Goal: Navigation & Orientation: Find specific page/section

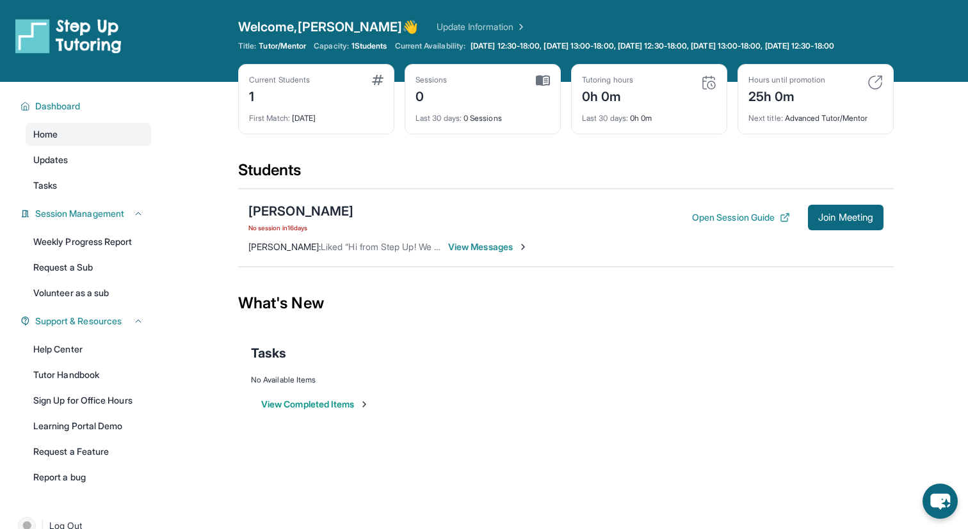
click at [503, 254] on span "View Messages" at bounding box center [488, 247] width 80 height 13
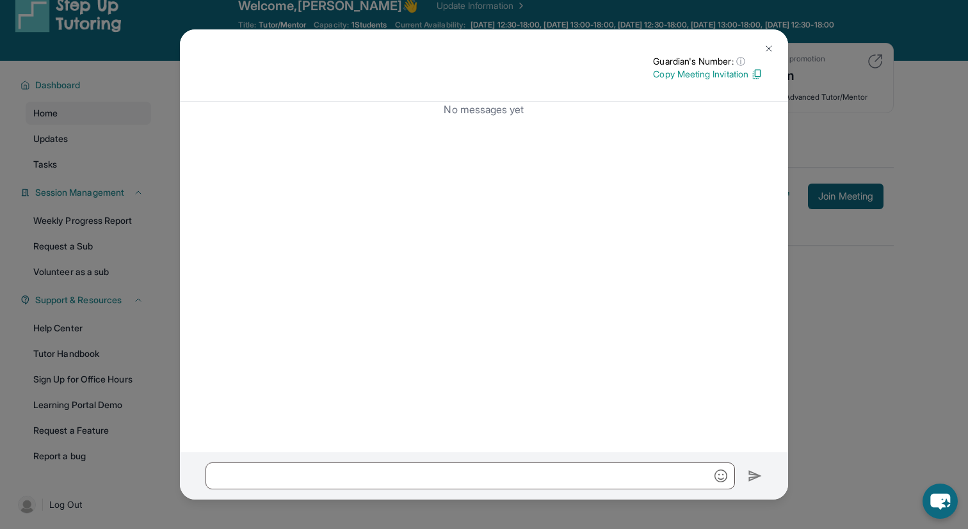
scroll to position [38, 0]
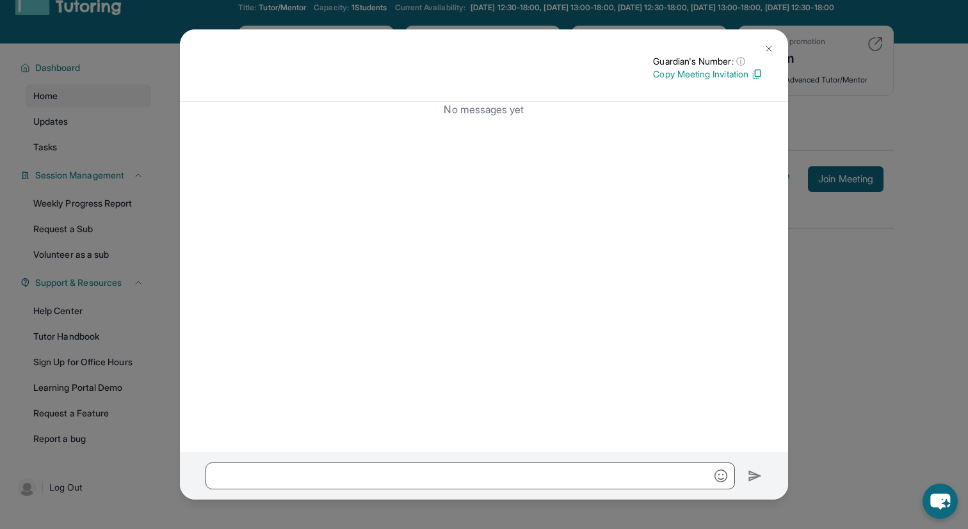
click at [766, 48] on img at bounding box center [769, 49] width 10 height 10
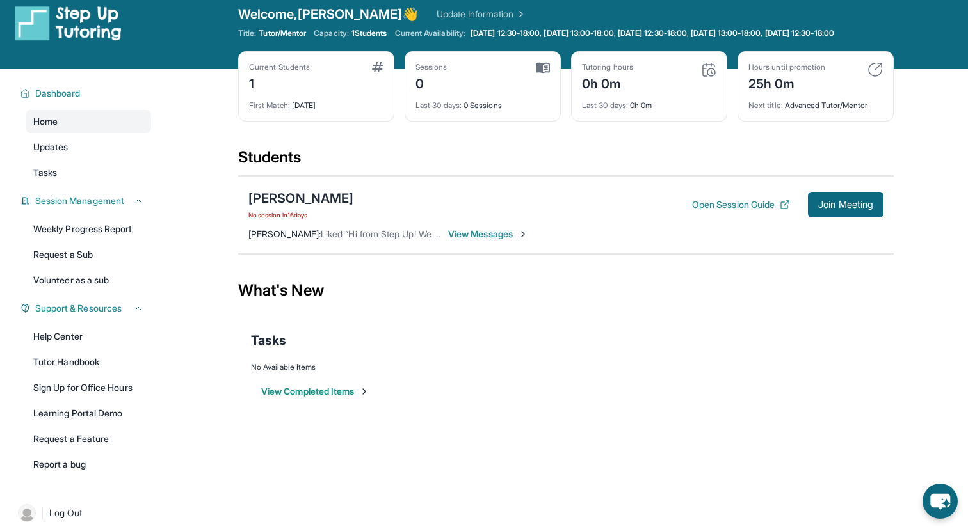
scroll to position [0, 0]
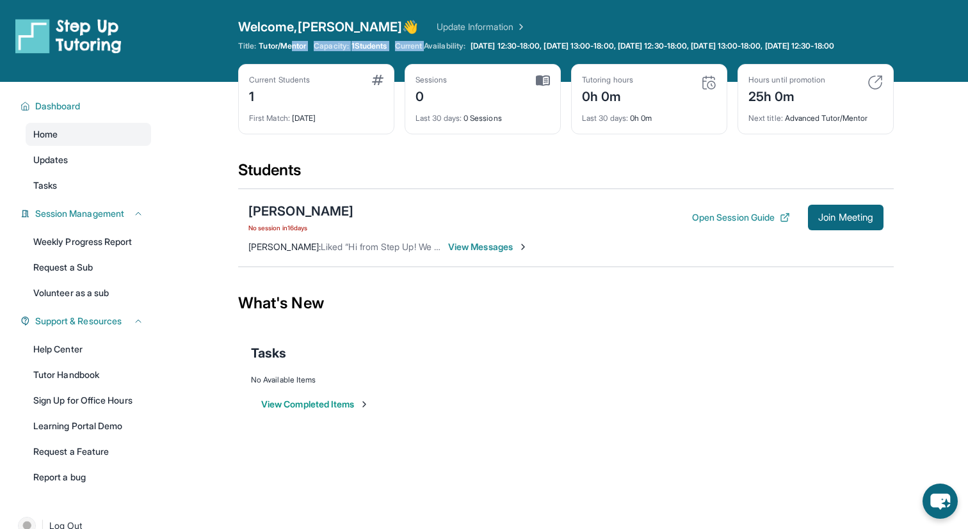
drag, startPoint x: 293, startPoint y: 44, endPoint x: 430, endPoint y: 40, distance: 136.4
click at [430, 40] on div "Welcome, [PERSON_NAME] 👋 Update Information Title: Tutor/Mentor Capacity: 1 Stu…" at bounding box center [566, 41] width 656 height 46
click at [428, 40] on div "Welcome, [PERSON_NAME] 👋 Update Information Title: Tutor/Mentor Capacity: 1 Stu…" at bounding box center [566, 41] width 656 height 46
click at [488, 254] on span "View Messages" at bounding box center [488, 247] width 80 height 13
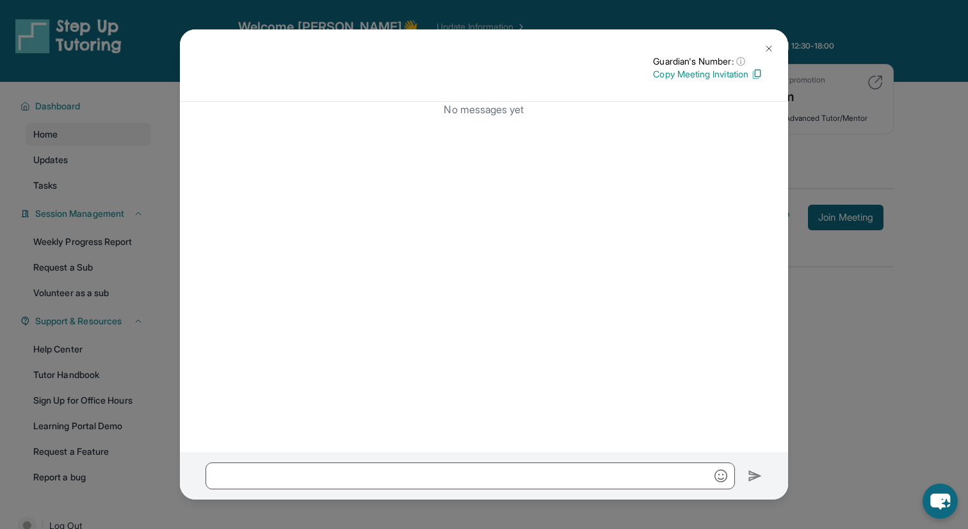
click at [768, 49] on img at bounding box center [769, 49] width 10 height 10
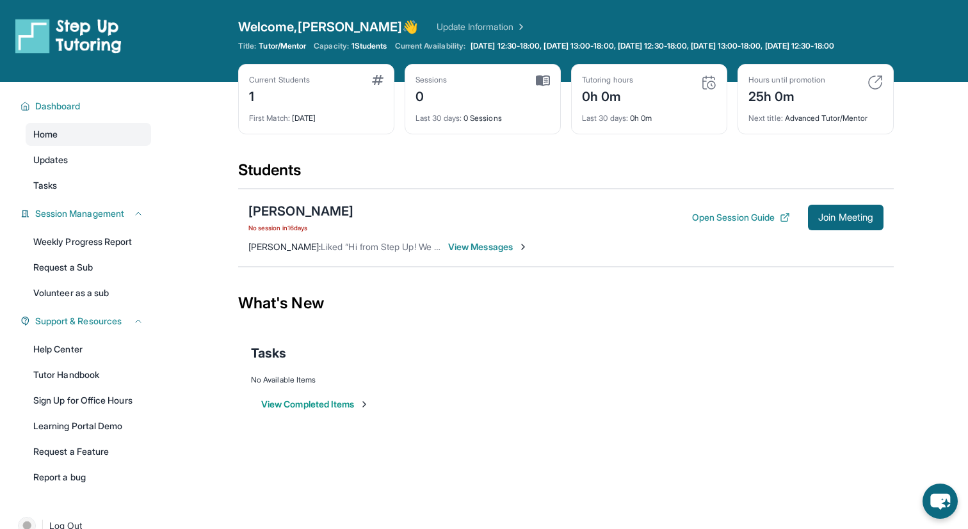
click at [369, 252] on span "Liked “Hi from Step Up! We are so excited that you are matched with one another…" at bounding box center [829, 246] width 1017 height 11
click at [446, 28] on link "Update Information" at bounding box center [482, 26] width 90 height 13
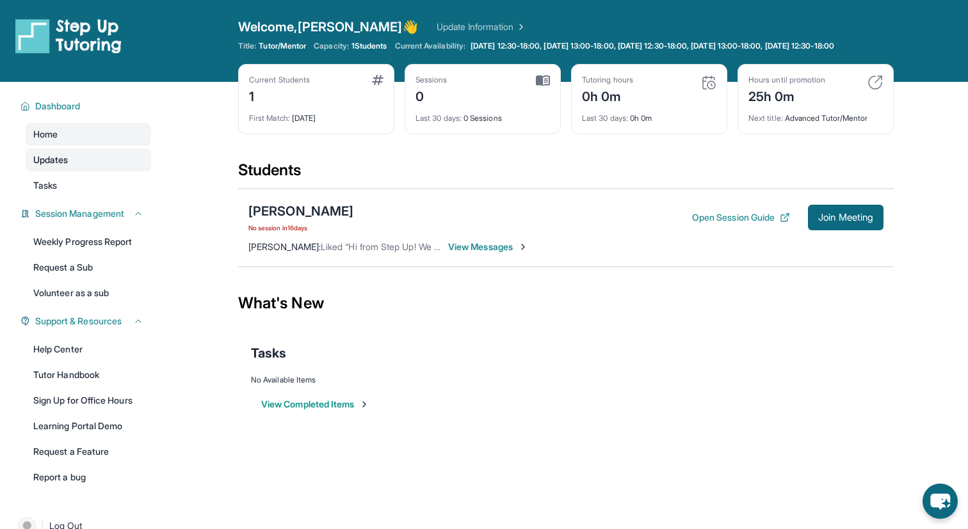
click at [82, 170] on link "Updates" at bounding box center [88, 160] width 125 height 23
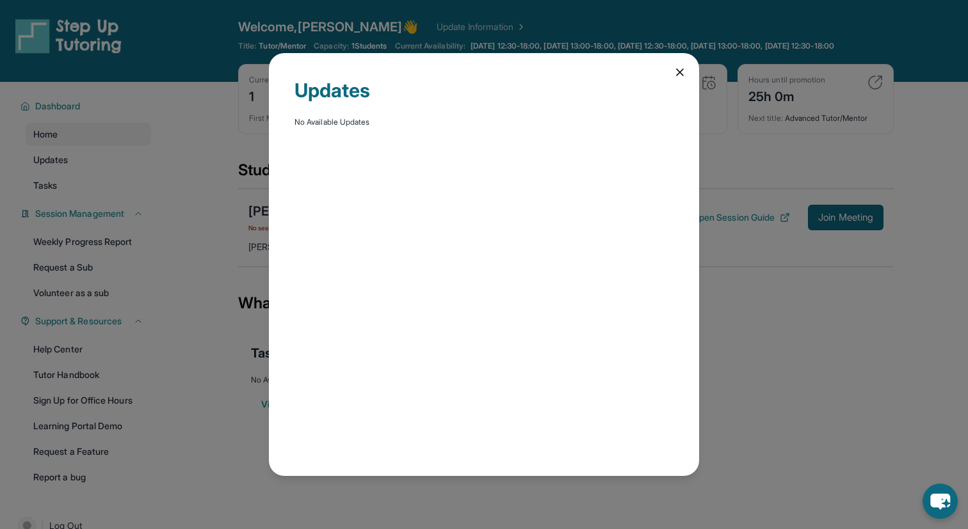
click at [681, 68] on icon at bounding box center [679, 72] width 13 height 13
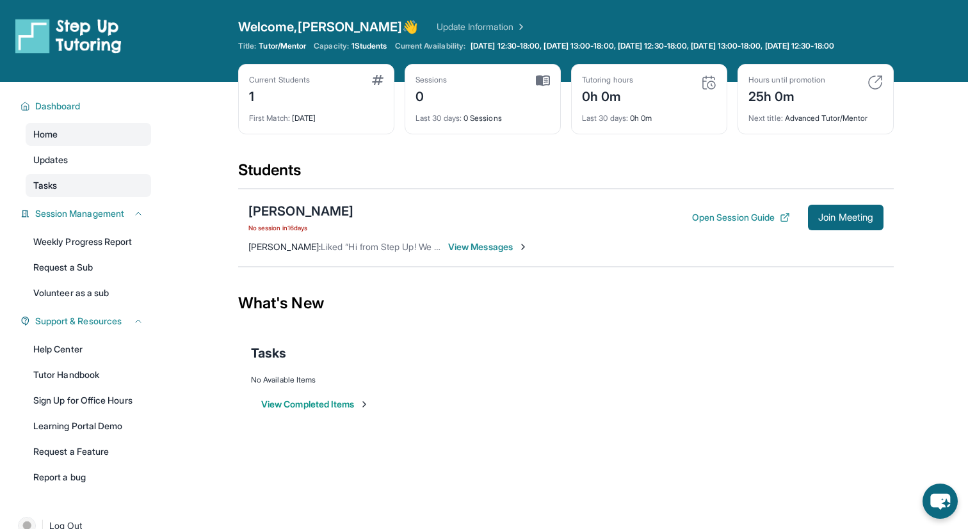
click at [86, 193] on link "Tasks" at bounding box center [88, 185] width 125 height 23
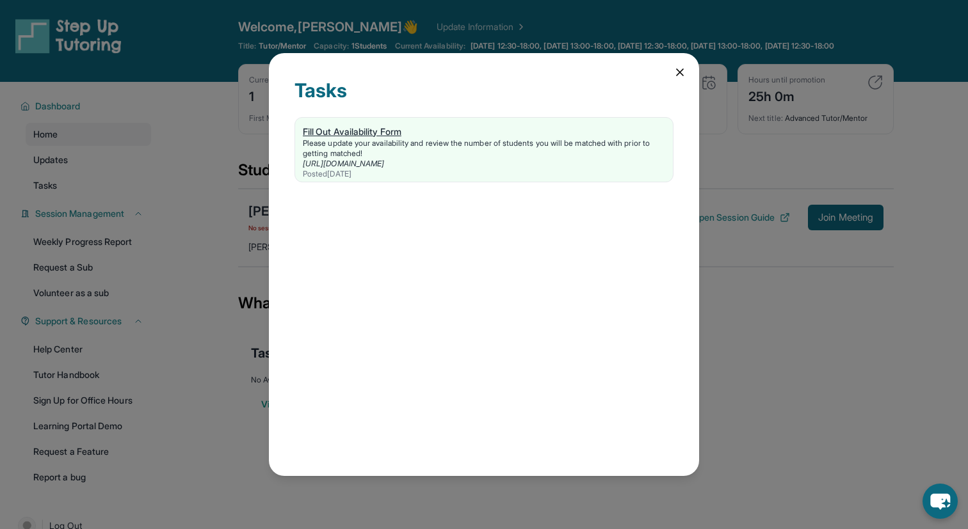
click at [369, 131] on div "Fill Out Availability Form" at bounding box center [484, 131] width 362 height 13
click at [682, 71] on icon at bounding box center [679, 72] width 13 height 13
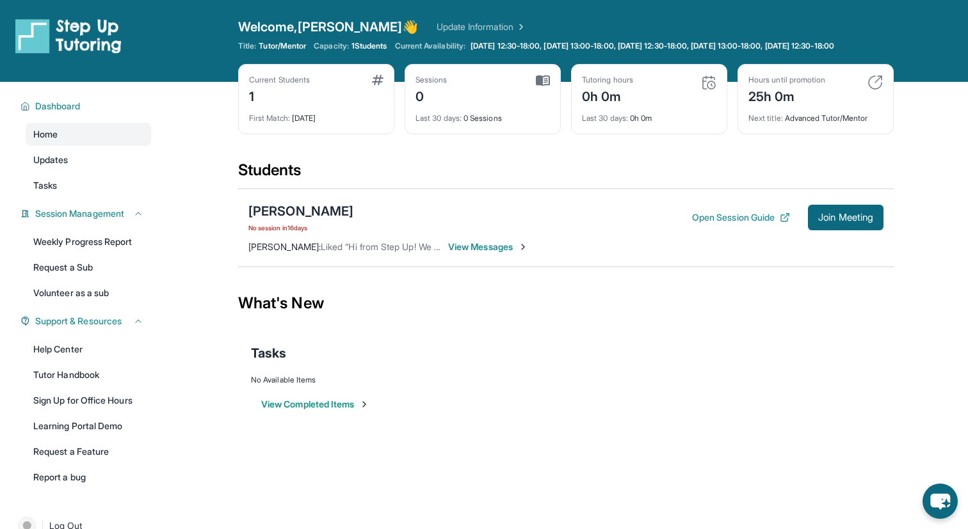
click at [44, 35] on img at bounding box center [68, 36] width 106 height 36
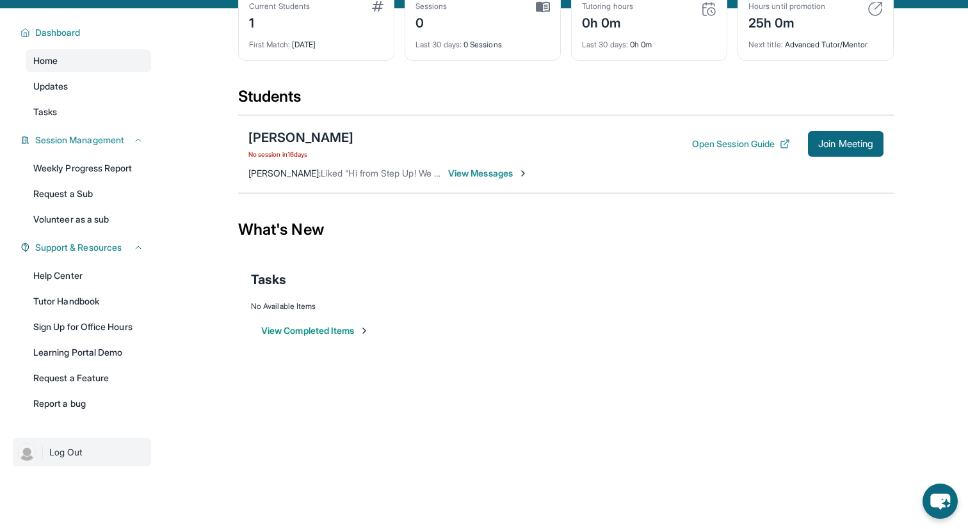
scroll to position [74, 0]
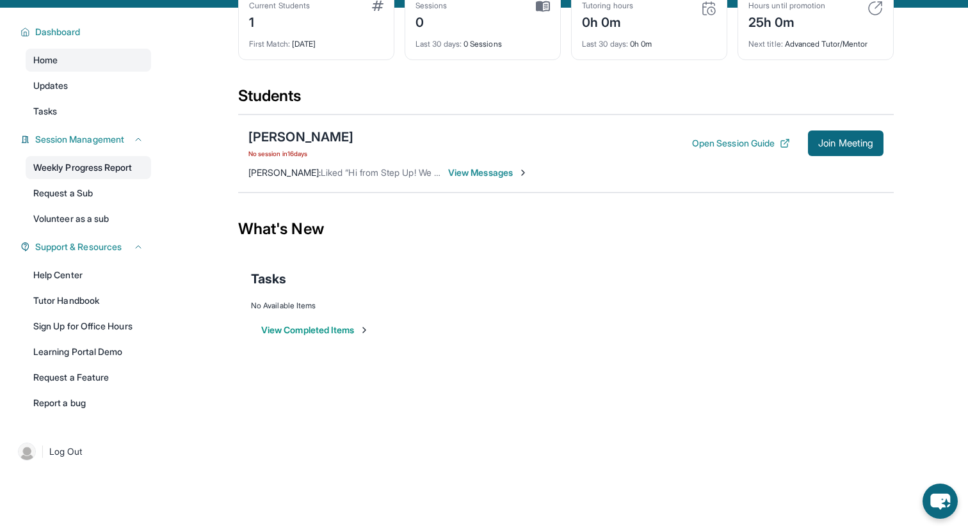
click at [97, 175] on link "Weekly Progress Report" at bounding box center [88, 167] width 125 height 23
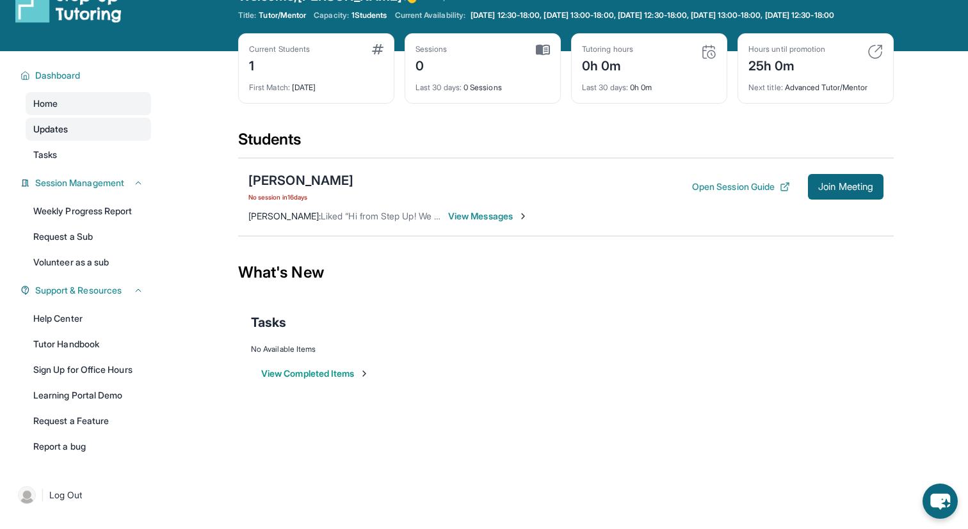
scroll to position [9, 0]
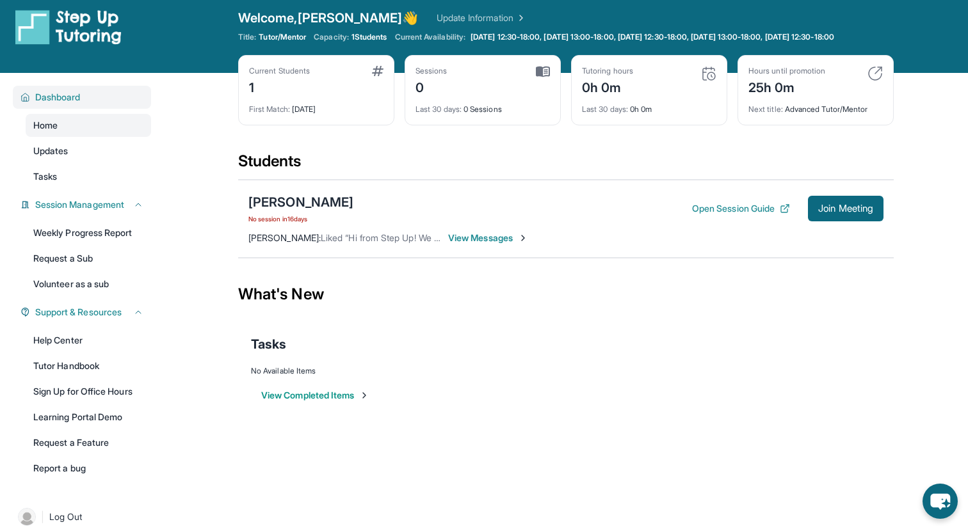
click at [67, 104] on span "Dashboard" at bounding box center [57, 97] width 45 height 13
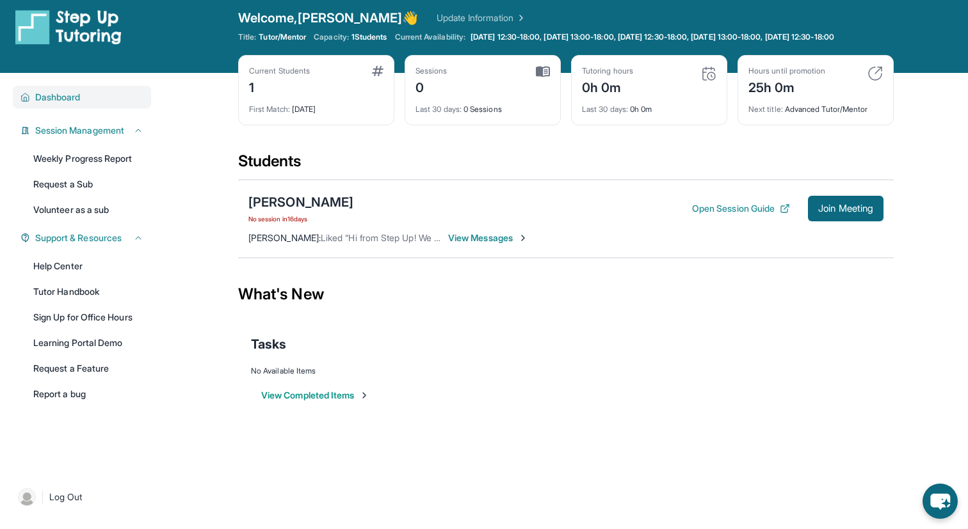
click at [84, 104] on button "Dashboard" at bounding box center [86, 97] width 113 height 13
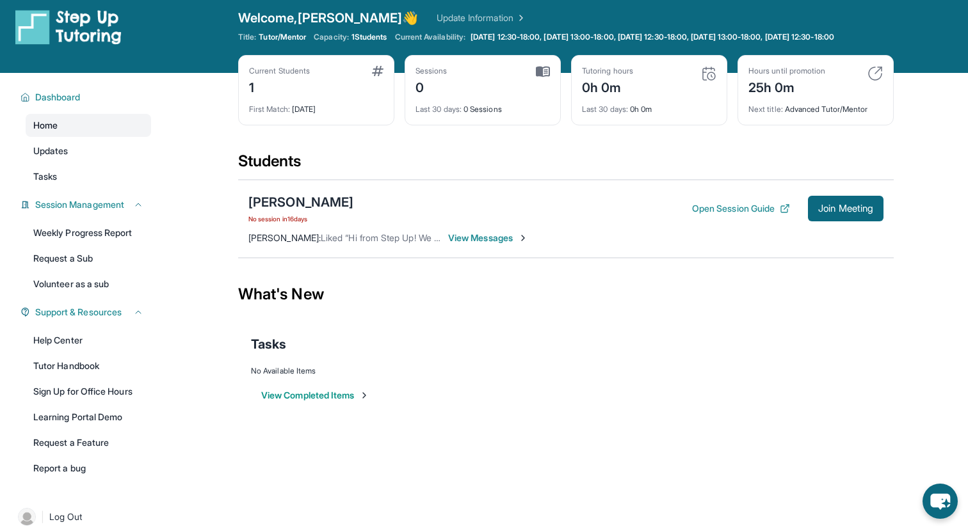
click at [83, 137] on link "Home" at bounding box center [88, 125] width 125 height 23
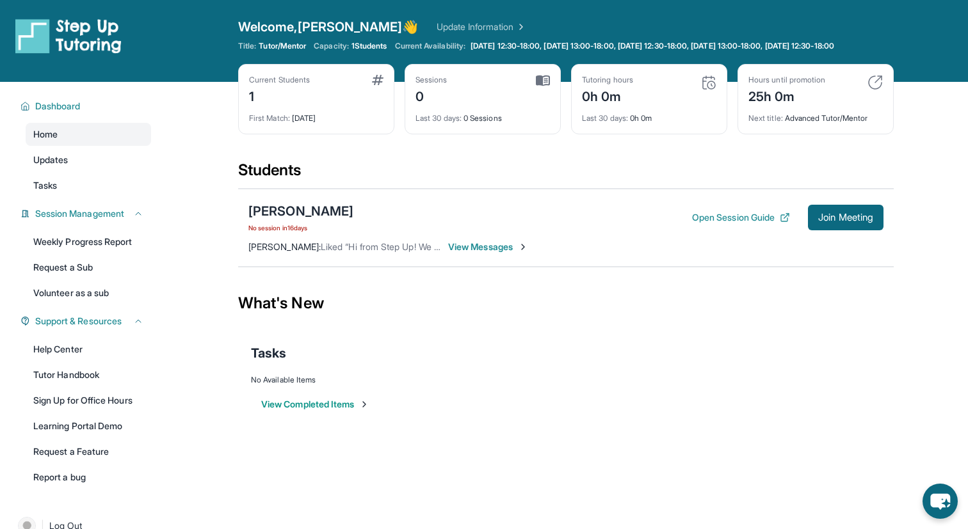
click at [70, 22] on img at bounding box center [68, 36] width 106 height 36
click at [81, 172] on link "Updates" at bounding box center [88, 160] width 125 height 23
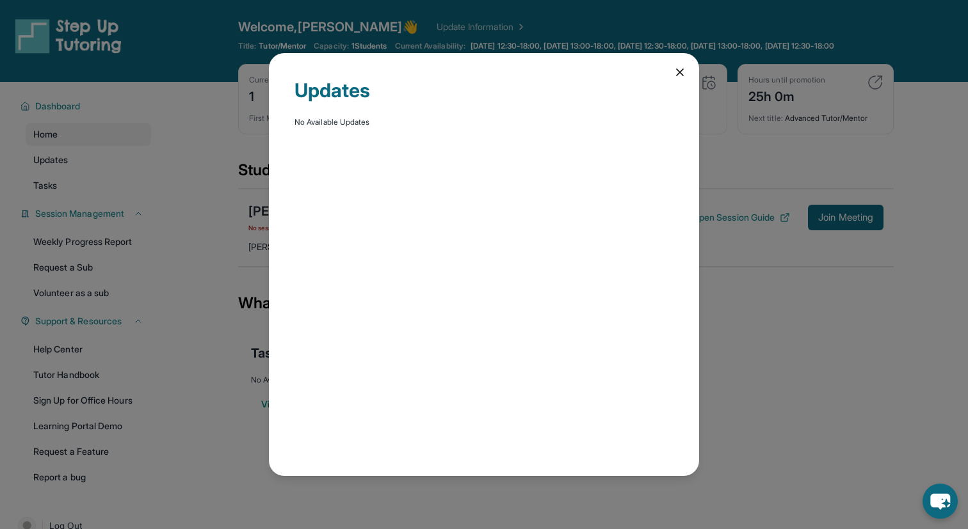
click at [79, 190] on div "Updates No Available Updates" at bounding box center [484, 264] width 968 height 529
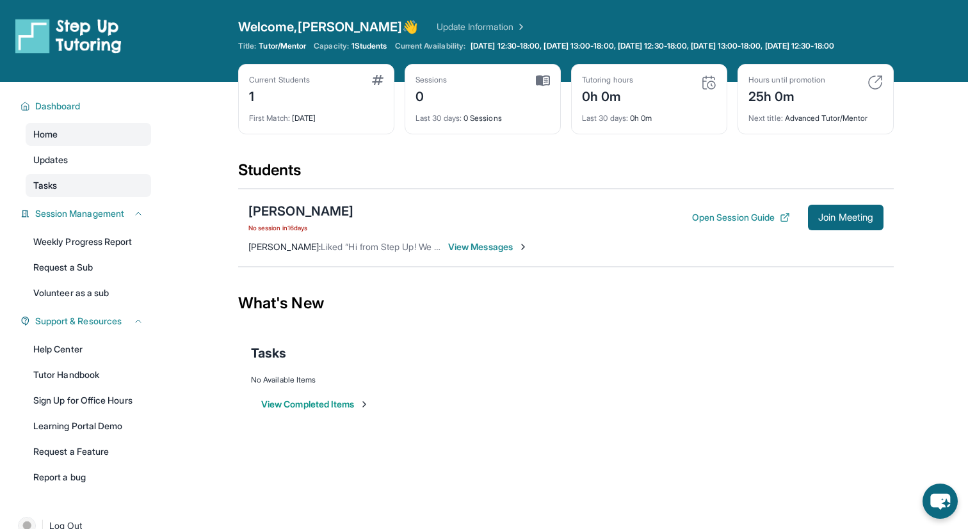
click at [28, 197] on link "Tasks" at bounding box center [88, 185] width 125 height 23
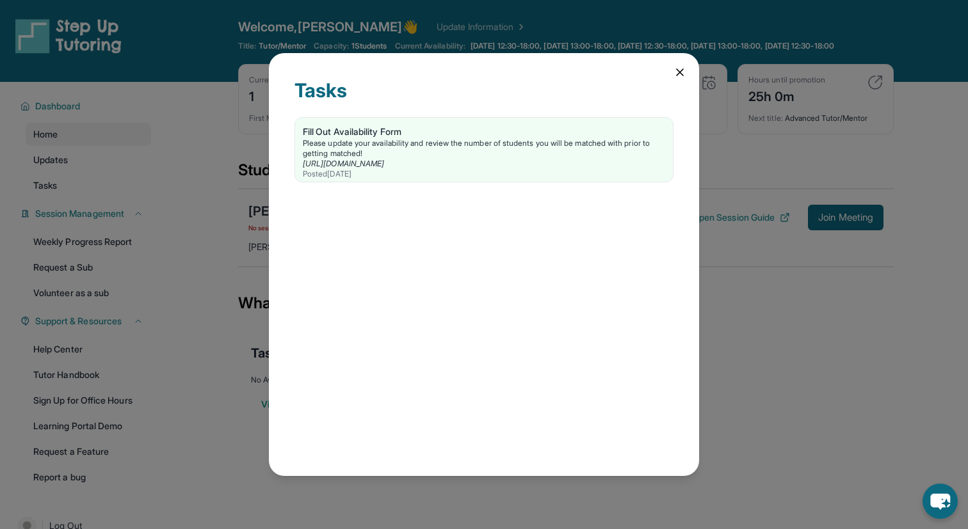
click at [681, 72] on icon at bounding box center [680, 72] width 6 height 6
